Goal: Navigation & Orientation: Find specific page/section

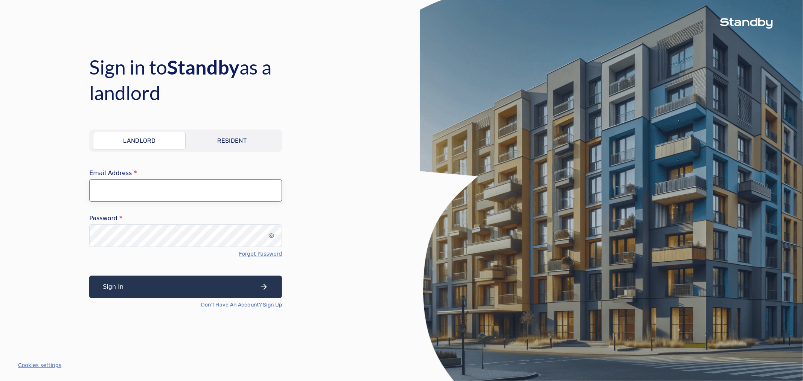
type input "**********"
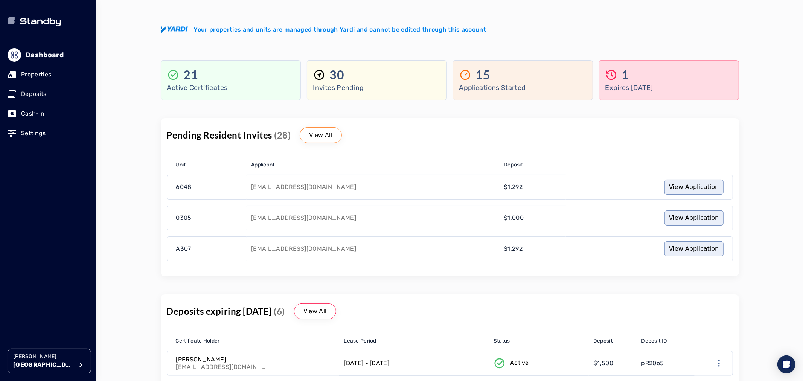
click at [40, 74] on p "Properties" at bounding box center [36, 74] width 30 height 9
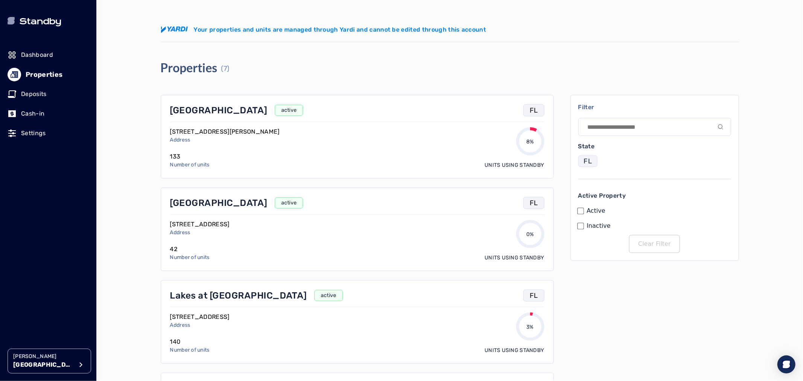
click at [32, 362] on p "[GEOGRAPHIC_DATA]" at bounding box center [43, 364] width 60 height 9
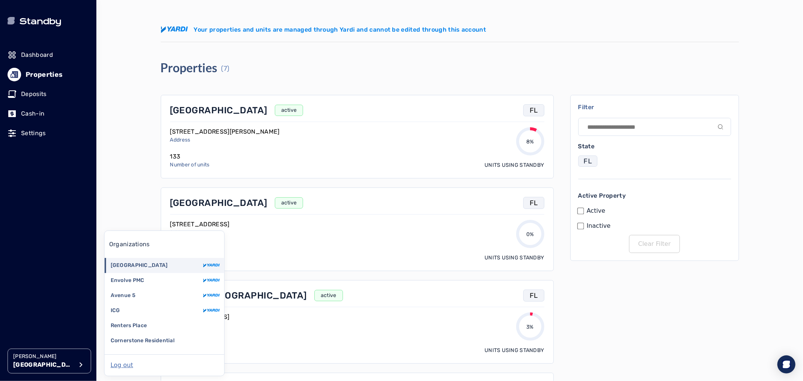
click at [138, 292] on li "Avenue 5" at bounding box center [165, 295] width 120 height 15
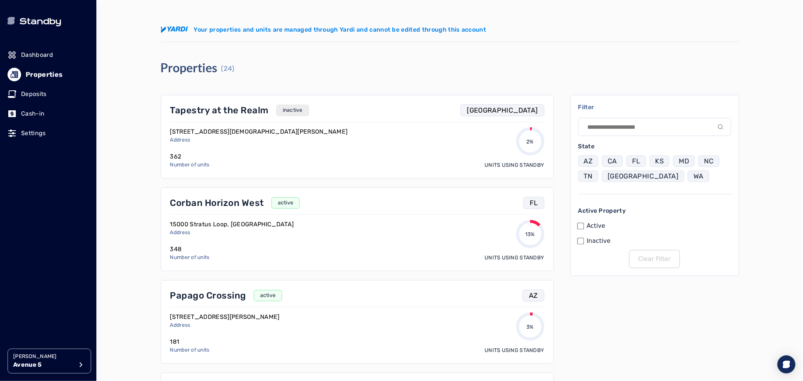
click at [603, 159] on button "CA" at bounding box center [612, 160] width 21 height 11
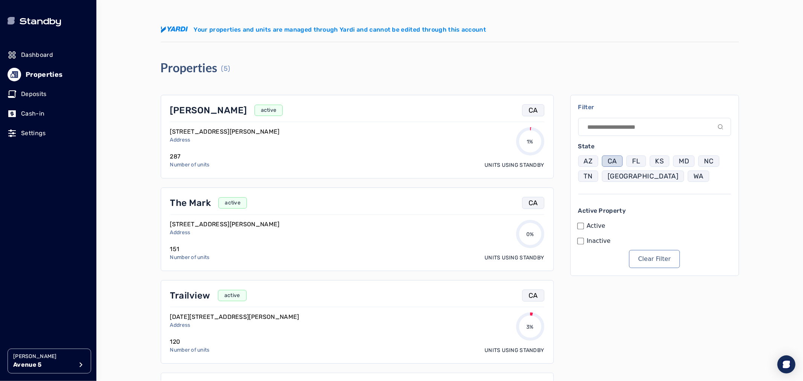
click at [181, 108] on p "[PERSON_NAME]" at bounding box center [208, 110] width 77 height 12
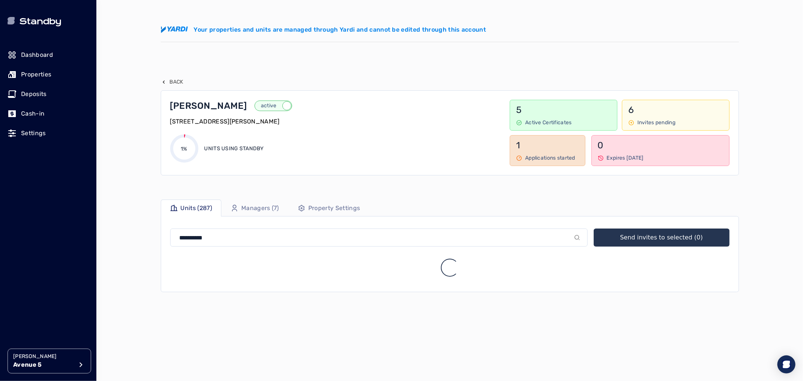
click at [177, 78] on p "Back" at bounding box center [177, 82] width 14 height 8
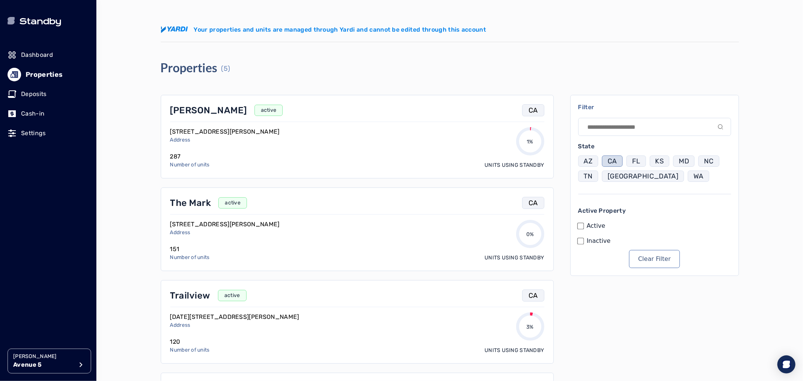
click at [199, 208] on p "The Mark" at bounding box center [190, 203] width 41 height 12
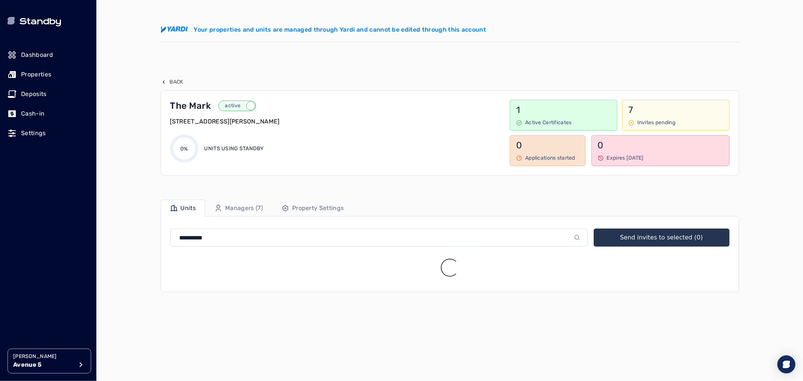
click at [174, 81] on p "Back" at bounding box center [177, 82] width 14 height 8
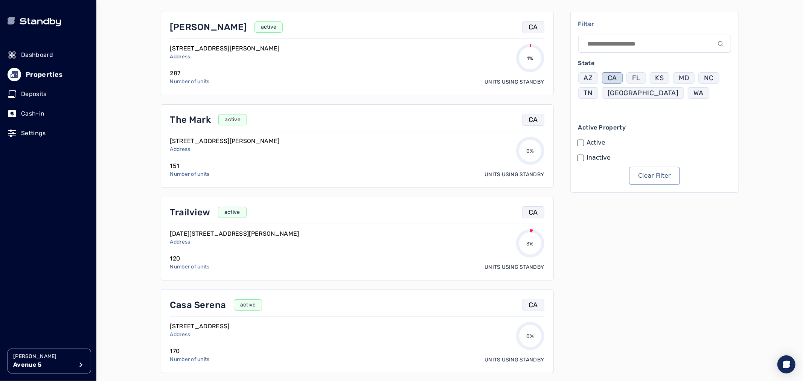
scroll to position [84, 0]
click at [183, 215] on p "Trailview" at bounding box center [190, 212] width 40 height 12
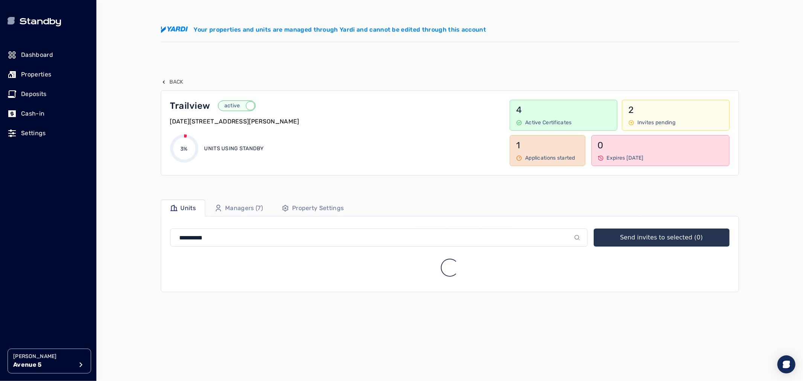
click at [175, 81] on p "Back" at bounding box center [177, 82] width 14 height 8
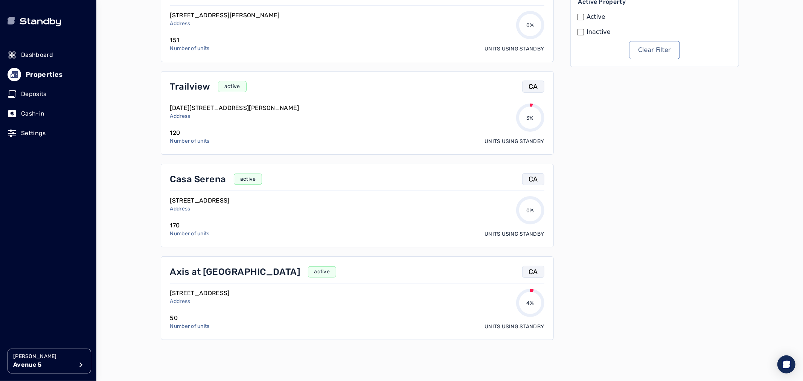
scroll to position [250, 0]
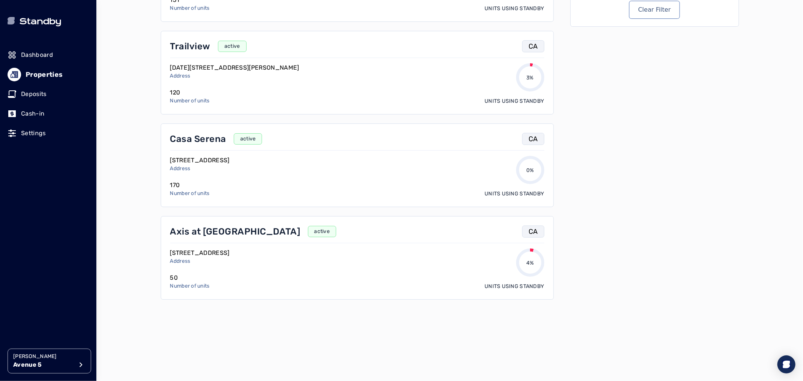
click at [190, 133] on p "Casa Serena" at bounding box center [198, 139] width 56 height 12
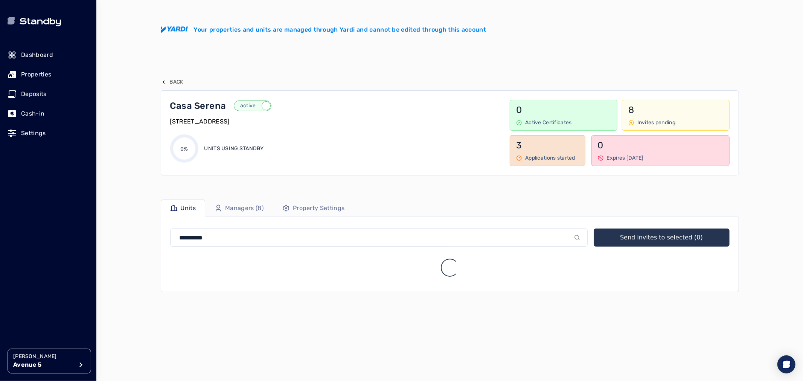
click at [170, 82] on p "Back" at bounding box center [177, 82] width 14 height 8
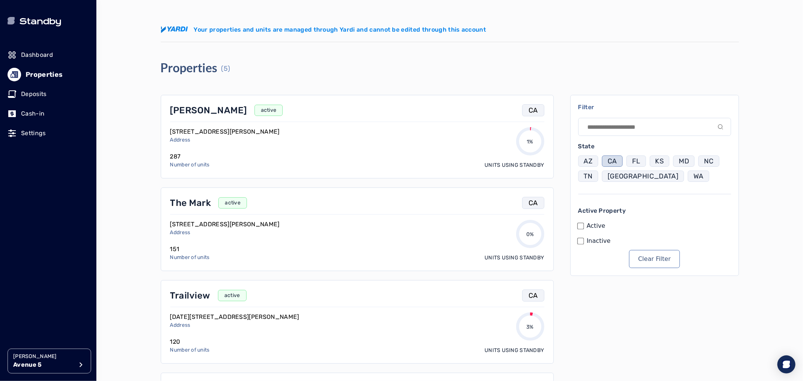
click at [180, 111] on p "[PERSON_NAME]" at bounding box center [208, 110] width 77 height 12
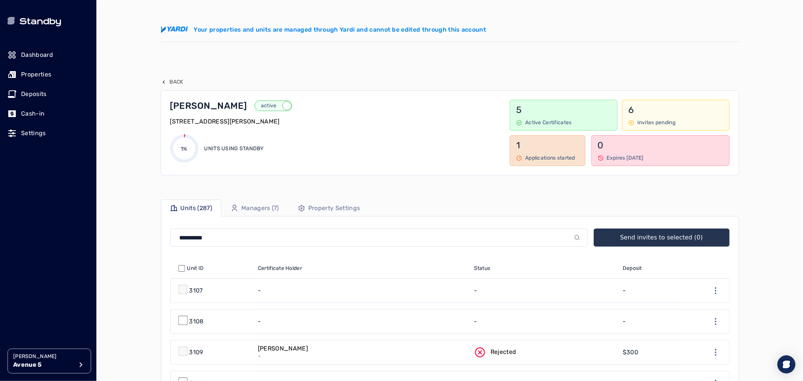
click at [30, 360] on p "Avenue 5" at bounding box center [43, 364] width 60 height 9
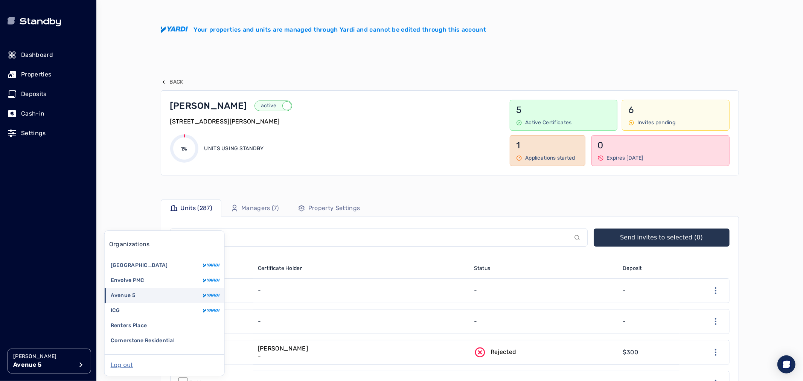
click at [137, 265] on p "[GEOGRAPHIC_DATA]" at bounding box center [139, 266] width 57 height 8
